Goal: Check status

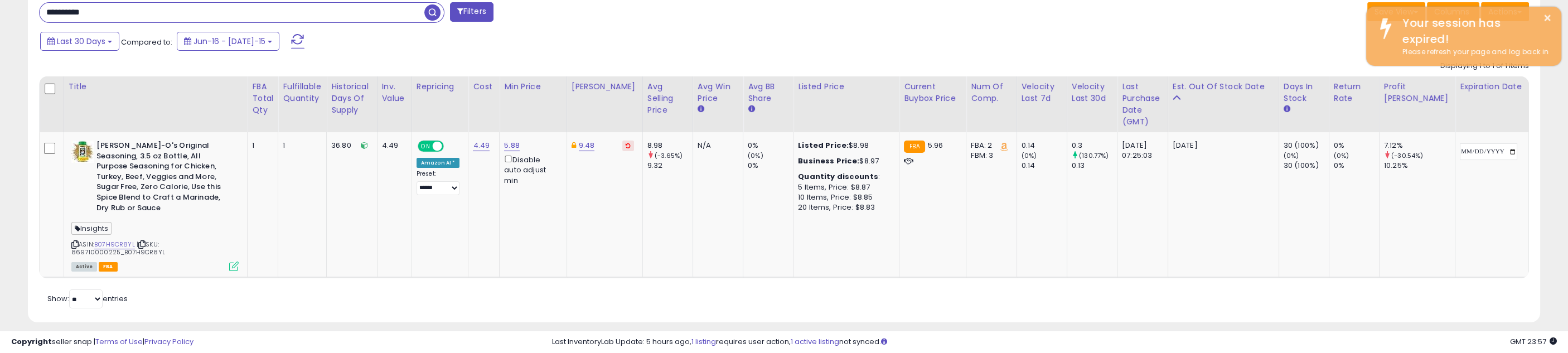
scroll to position [229, 878]
